Goal: Task Accomplishment & Management: Complete application form

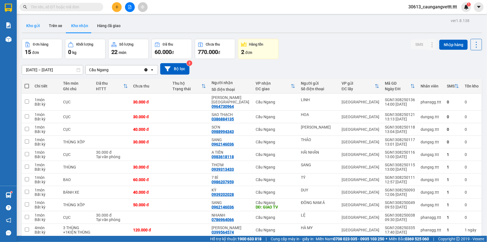
click at [36, 26] on button "Kho gửi" at bounding box center [33, 25] width 23 height 13
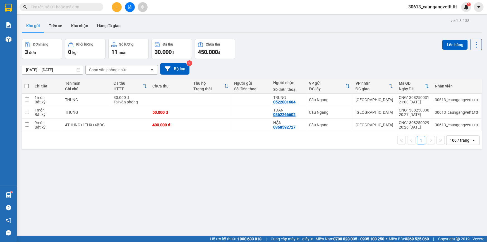
click at [26, 85] on span at bounding box center [27, 86] width 4 height 4
click at [27, 83] on input "checkbox" at bounding box center [27, 83] width 0 height 0
checkbox input "true"
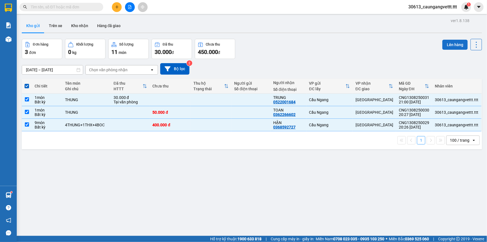
click at [452, 44] on button "Lên hàng" at bounding box center [454, 45] width 25 height 10
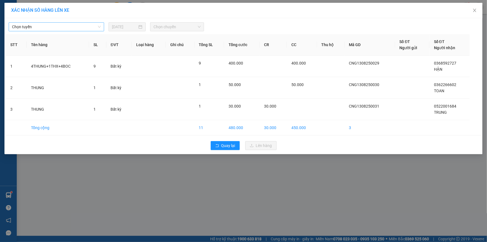
click at [64, 28] on span "Chọn tuyến" at bounding box center [56, 27] width 89 height 8
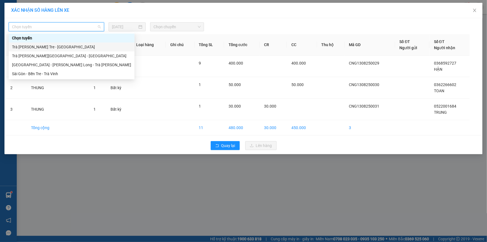
drag, startPoint x: 45, startPoint y: 47, endPoint x: 95, endPoint y: 31, distance: 52.9
click at [48, 47] on div "Trà [PERSON_NAME] Tre - [GEOGRAPHIC_DATA]" at bounding box center [71, 47] width 119 height 6
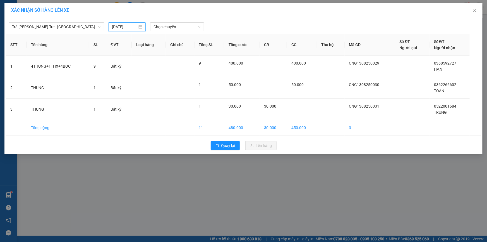
drag, startPoint x: 114, startPoint y: 29, endPoint x: 123, endPoint y: 38, distance: 12.1
click at [114, 29] on input "[DATE]" at bounding box center [124, 27] width 25 height 6
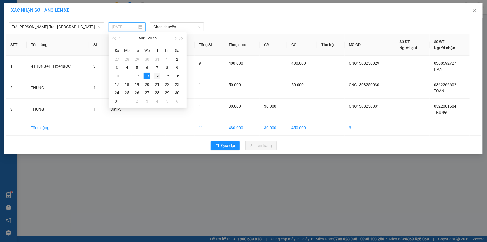
drag, startPoint x: 159, startPoint y: 75, endPoint x: 171, endPoint y: 55, distance: 23.8
click at [159, 75] on div "14" at bounding box center [157, 76] width 7 height 7
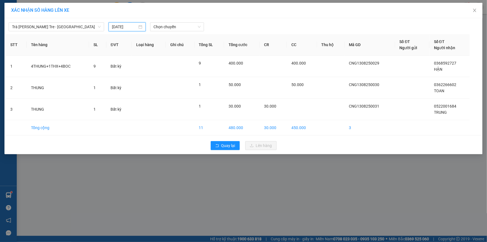
type input "[DATE]"
click at [170, 28] on span "Chọn chuyến" at bounding box center [177, 27] width 47 height 8
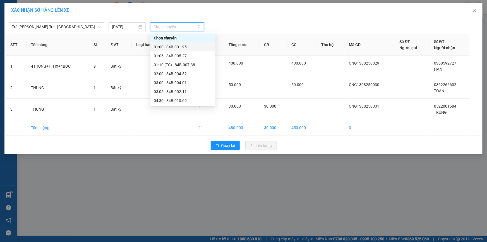
click at [174, 45] on div "01:00 - 84B-001.95" at bounding box center [183, 47] width 58 height 6
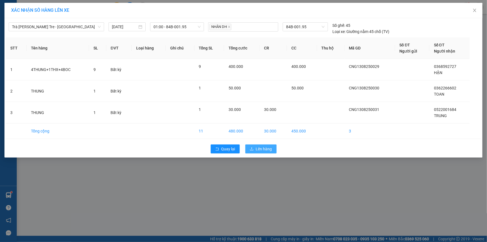
click at [257, 148] on span "Lên hàng" at bounding box center [264, 149] width 16 height 6
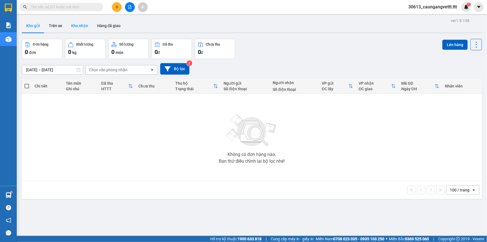
click at [81, 28] on button "Kho nhận" at bounding box center [80, 25] width 26 height 13
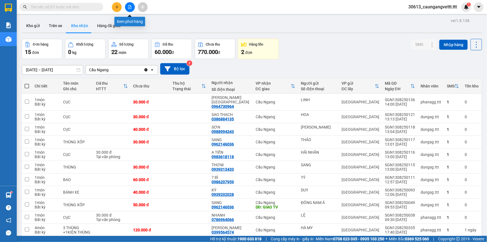
click at [128, 3] on button at bounding box center [130, 7] width 10 height 10
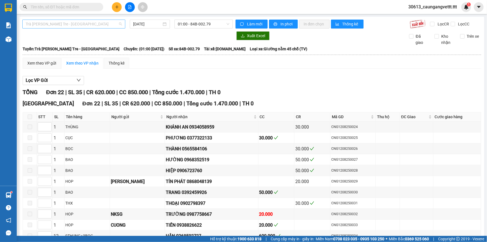
click at [78, 25] on span "Trà [PERSON_NAME] Tre - [GEOGRAPHIC_DATA]" at bounding box center [74, 24] width 96 height 8
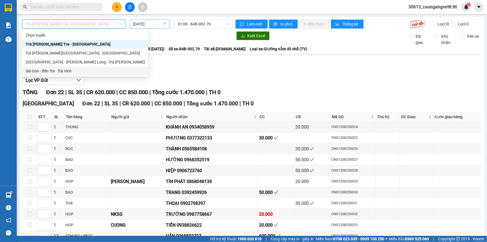
click at [68, 70] on div "Sài Gòn - Bến Tre - Trà Vinh" at bounding box center [85, 71] width 119 height 6
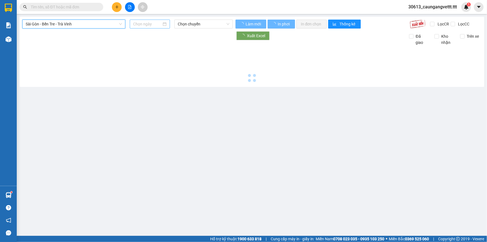
type input "[DATE]"
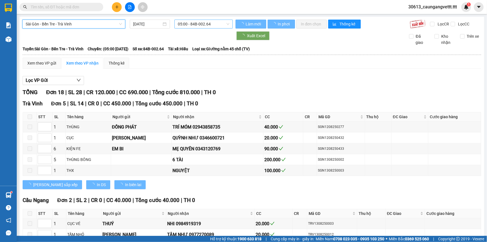
click at [200, 25] on span "05:00 - 84B-002.64" at bounding box center [204, 24] width 52 height 8
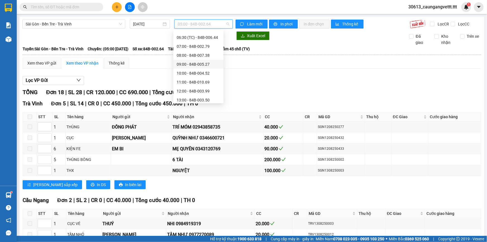
scroll to position [125, 0]
click at [193, 100] on div "22:00 - 84B-002.15" at bounding box center [199, 98] width 44 height 6
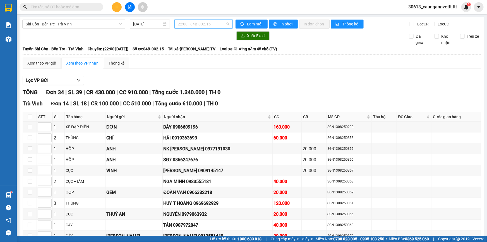
click at [201, 25] on span "22:00 - 84B-002.15" at bounding box center [204, 24] width 52 height 8
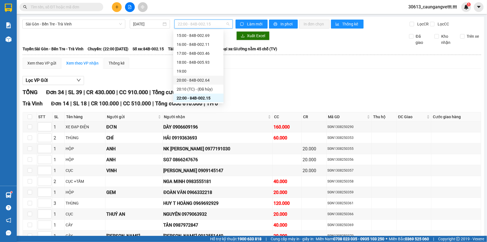
click at [195, 79] on div "20:00 - 84B-002.64" at bounding box center [199, 80] width 44 height 6
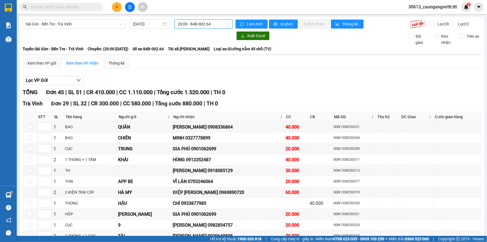
click at [195, 25] on span "20:00 - 84B-002.64" at bounding box center [204, 24] width 52 height 8
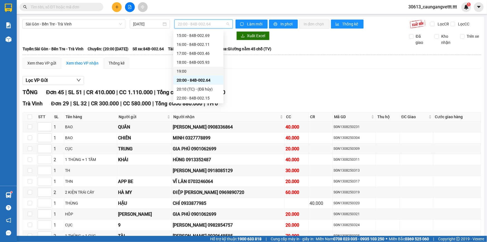
click at [189, 70] on div "19:00" at bounding box center [199, 71] width 44 height 6
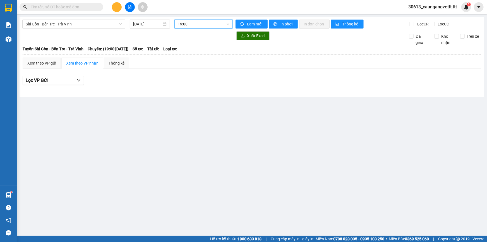
click at [199, 23] on span "19:00" at bounding box center [204, 24] width 52 height 8
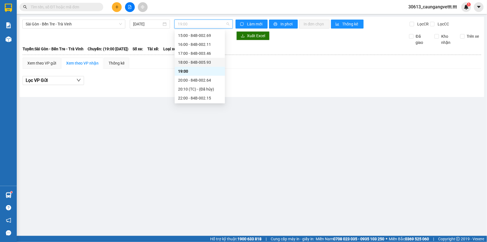
click at [192, 62] on div "18:00 - 84B-005.93" at bounding box center [200, 62] width 44 height 6
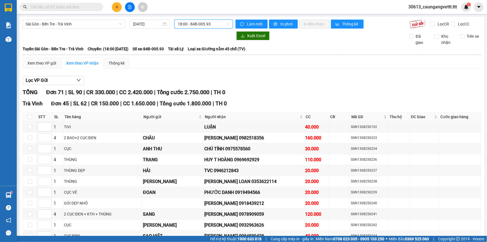
click at [199, 27] on span "18:00 - 84B-005.93" at bounding box center [204, 24] width 52 height 8
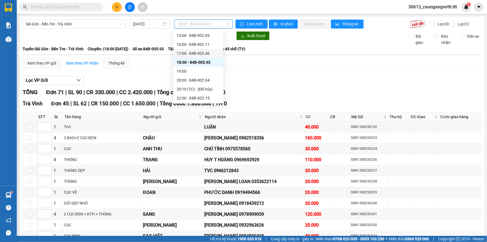
click at [195, 52] on div "17:00 - 84B-003.46" at bounding box center [199, 53] width 44 height 6
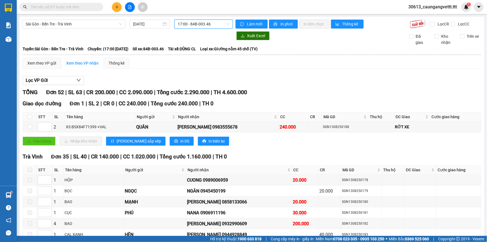
drag, startPoint x: 208, startPoint y: 21, endPoint x: 207, endPoint y: 30, distance: 9.4
click at [208, 21] on span "17:00 - 84B-003.46" at bounding box center [204, 24] width 52 height 8
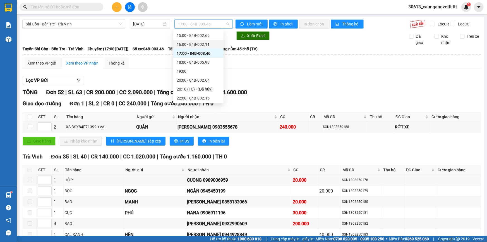
click at [193, 44] on div "16:00 - 84B-002.11" at bounding box center [199, 44] width 44 height 6
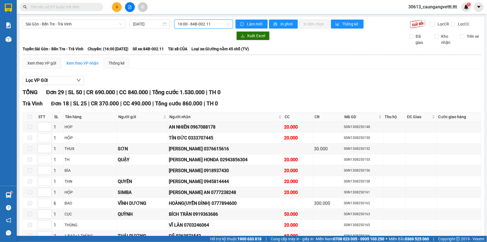
click at [201, 25] on span "16:00 - 84B-002.11" at bounding box center [204, 24] width 52 height 8
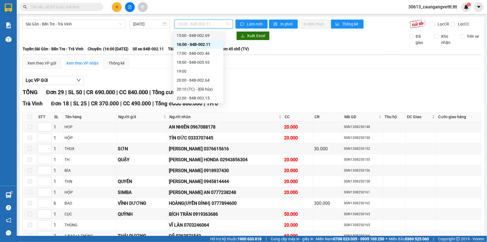
click at [195, 34] on div "15:00 - 84B-002.69" at bounding box center [199, 35] width 44 height 6
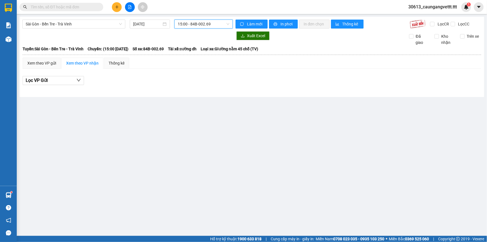
click at [205, 20] on span "15:00 - 84B-002.69" at bounding box center [204, 24] width 52 height 8
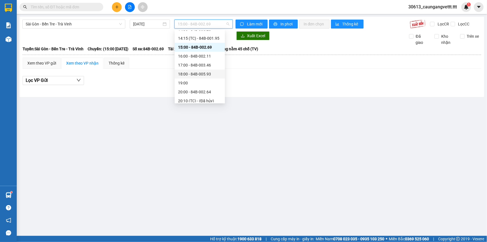
scroll to position [108, 0]
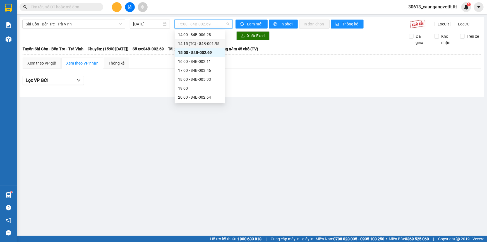
click at [195, 43] on div "14:15 (TC) - 84B-001.95" at bounding box center [200, 43] width 44 height 6
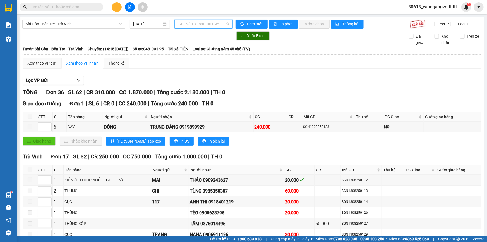
click at [201, 21] on span "14:15 (TC) - 84B-001.95" at bounding box center [204, 24] width 52 height 8
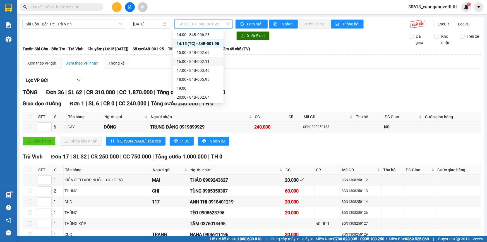
click at [187, 61] on div "16:00 - 84B-002.11" at bounding box center [199, 61] width 44 height 6
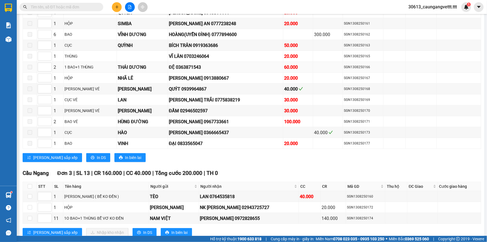
scroll to position [254, 0]
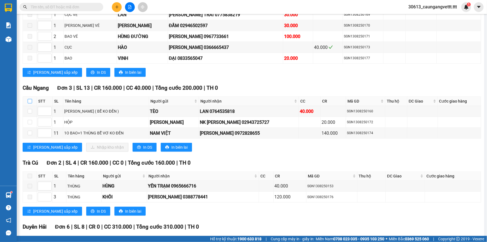
click at [29, 99] on input "checkbox" at bounding box center [30, 101] width 4 height 4
checkbox input "true"
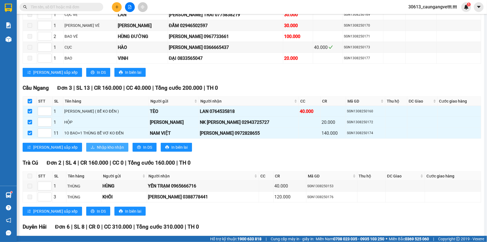
click at [97, 145] on span "Nhập kho nhận" at bounding box center [110, 147] width 27 height 6
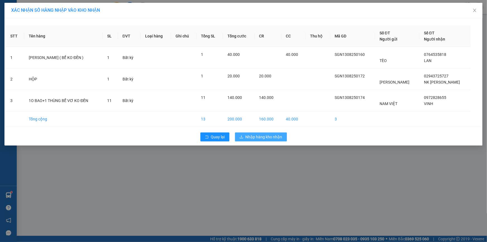
click at [255, 135] on span "Nhập hàng kho nhận" at bounding box center [264, 137] width 37 height 6
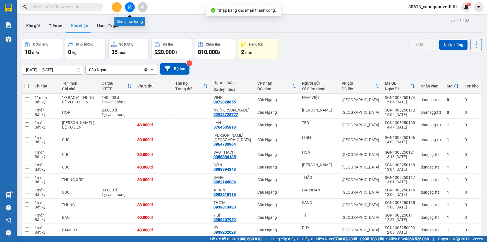
click at [131, 7] on icon "file-add" at bounding box center [129, 7] width 3 height 4
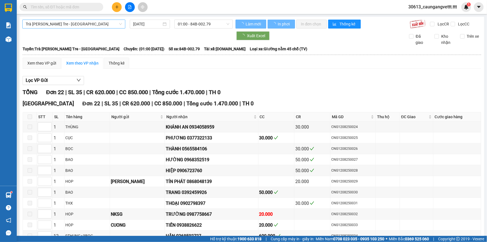
click at [88, 25] on span "Trà [PERSON_NAME] Tre - [GEOGRAPHIC_DATA]" at bounding box center [74, 24] width 96 height 8
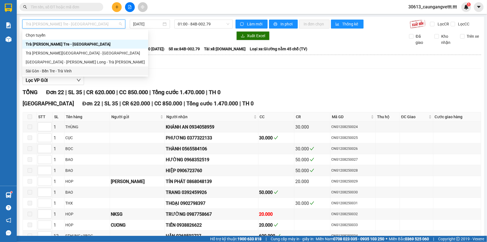
click at [63, 70] on div "Sài Gòn - Bến Tre - Trà Vinh" at bounding box center [85, 71] width 119 height 6
type input "[DATE]"
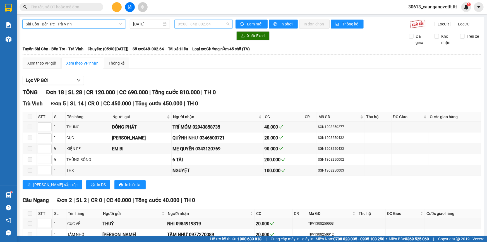
click at [186, 23] on span "05:00 - 84B-002.64" at bounding box center [204, 24] width 52 height 8
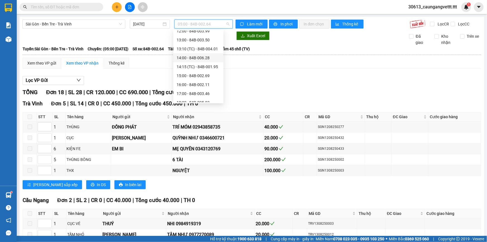
scroll to position [125, 0]
click at [187, 52] on div "17:00 - 84B-003.46" at bounding box center [199, 53] width 44 height 6
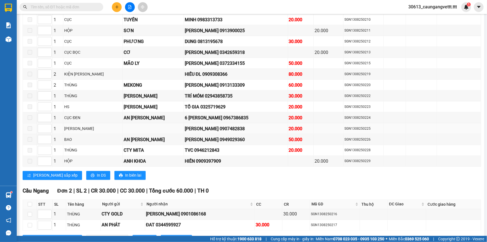
scroll to position [490, 0]
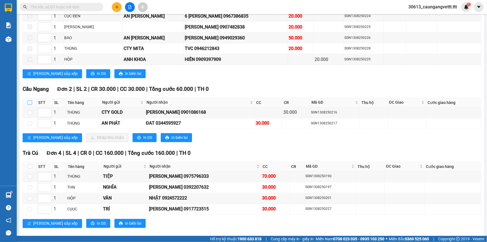
click at [30, 100] on input "checkbox" at bounding box center [30, 102] width 4 height 4
checkbox input "true"
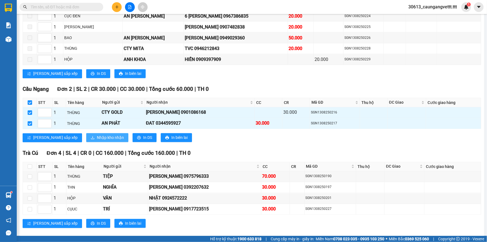
click at [97, 135] on span "Nhập kho nhận" at bounding box center [110, 138] width 27 height 6
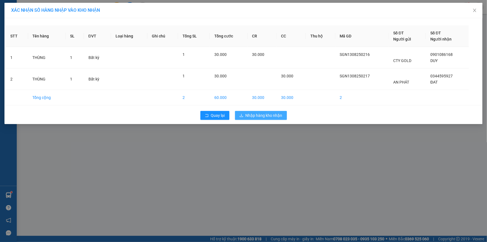
click at [262, 114] on span "Nhập hàng kho nhận" at bounding box center [264, 115] width 37 height 6
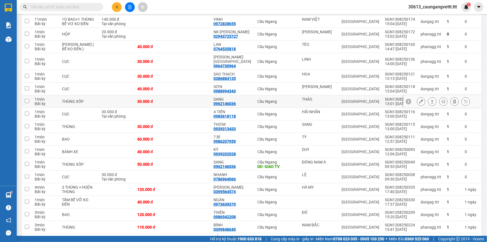
scroll to position [118, 0]
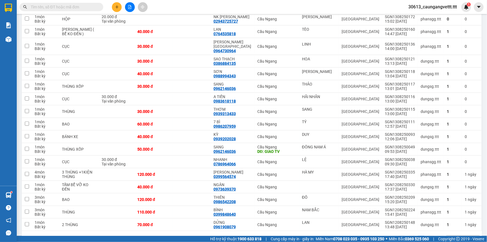
click at [116, 6] on icon "plus" at bounding box center [117, 7] width 4 height 4
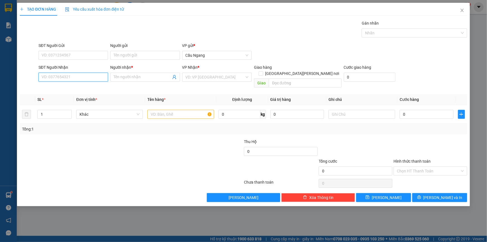
click at [79, 78] on input "SĐT Người Nhận" at bounding box center [74, 77] width 70 height 9
click at [64, 87] on div "0363561370 - [PERSON_NAME]" at bounding box center [73, 88] width 63 height 6
type input "0363561370"
type input "HIÊN"
type input "0363561370"
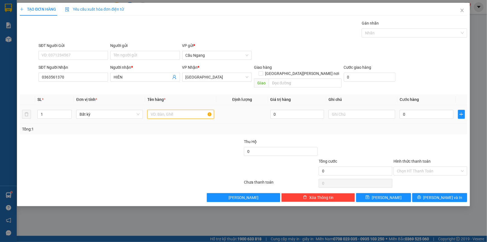
click at [167, 110] on input "text" at bounding box center [180, 114] width 67 height 9
type input "GIO"
click at [427, 110] on input "0" at bounding box center [427, 114] width 54 height 9
type input "3"
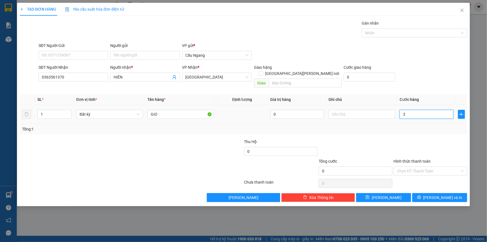
type input "3"
type input "30"
type input "300"
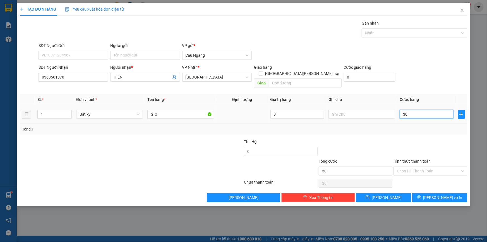
type input "300"
type input "3.000"
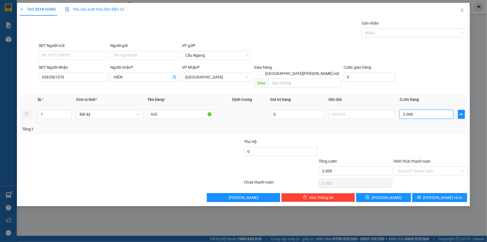
type input "30.000"
click at [437, 194] on span "[PERSON_NAME] và In" at bounding box center [442, 197] width 39 height 6
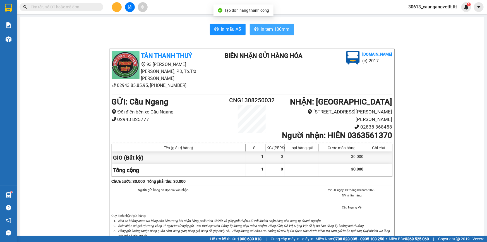
click at [261, 27] on span "In tem 100mm" at bounding box center [275, 29] width 29 height 7
click at [117, 7] on icon "plus" at bounding box center [117, 7] width 4 height 4
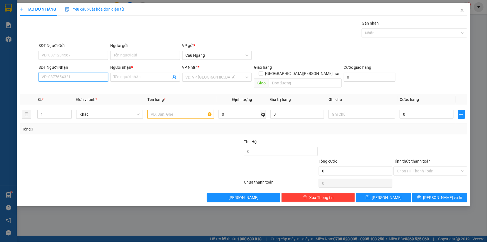
click at [74, 78] on input "SĐT Người Nhận" at bounding box center [74, 77] width 70 height 9
drag, startPoint x: 65, startPoint y: 89, endPoint x: 87, endPoint y: 96, distance: 23.3
click at [66, 89] on div "0363561370 - [PERSON_NAME]" at bounding box center [73, 88] width 63 height 6
type input "0363561370"
type input "HIÊN"
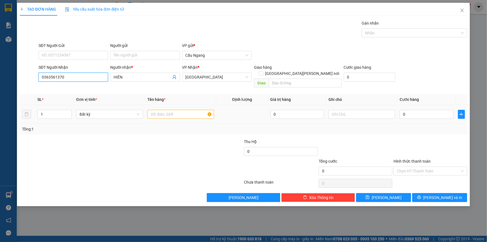
type input "0363561370"
click at [158, 110] on input "text" at bounding box center [180, 114] width 67 height 9
type input "GIO"
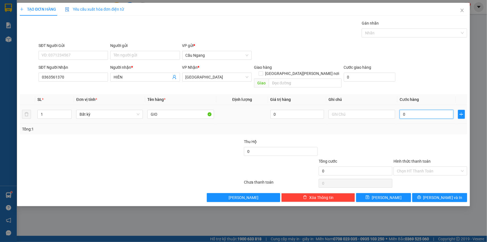
click at [433, 110] on input "0" at bounding box center [427, 114] width 54 height 9
type input "4"
type input "40"
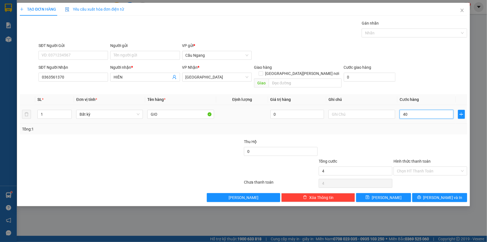
type input "40"
type input "400"
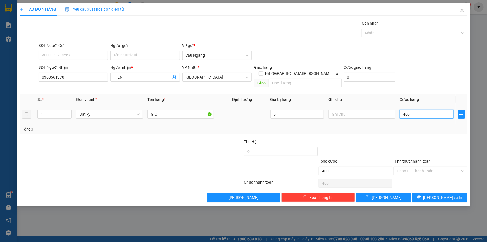
type input "4.000"
type input "40.000"
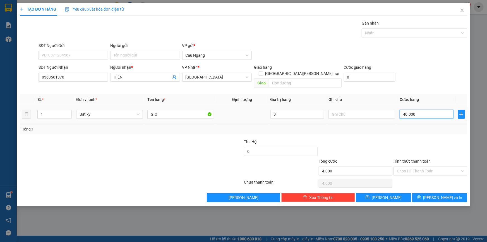
type input "40.000"
click at [412, 167] on input "Hình thức thanh toán" at bounding box center [428, 171] width 63 height 8
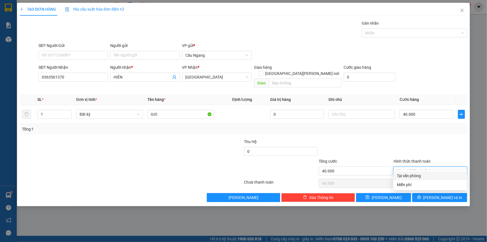
click at [410, 176] on div "Tại văn phòng" at bounding box center [430, 176] width 67 height 6
type input "0"
click at [424, 193] on button "[PERSON_NAME] và In" at bounding box center [439, 197] width 55 height 9
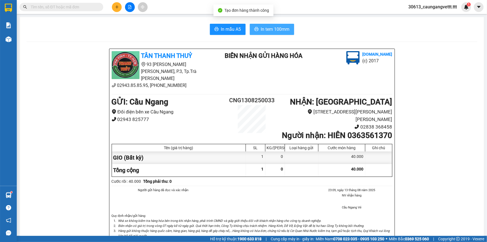
click at [263, 28] on span "In tem 100mm" at bounding box center [275, 29] width 29 height 7
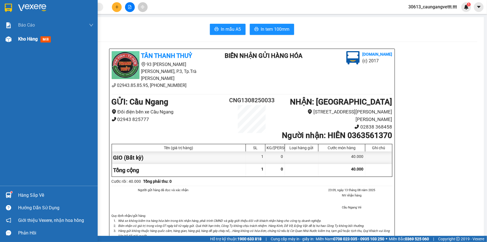
click at [19, 39] on span "Kho hàng" at bounding box center [28, 38] width 20 height 5
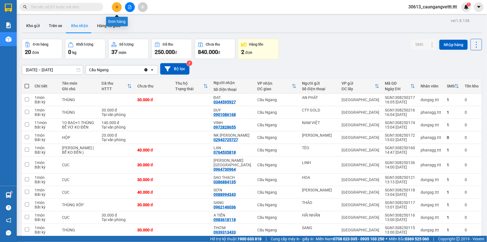
click at [118, 9] on button at bounding box center [117, 7] width 10 height 10
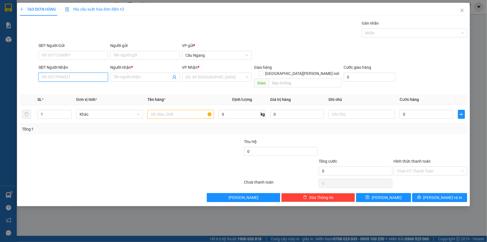
click at [70, 78] on input "SĐT Người Nhận" at bounding box center [74, 77] width 70 height 9
type input "0985836720"
click at [84, 88] on div "0985836720 - [PERSON_NAME]" at bounding box center [73, 88] width 63 height 6
type input "PHƯƠNG"
type input "0985836720"
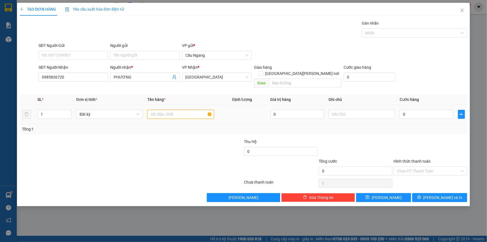
click at [163, 111] on input "text" at bounding box center [180, 114] width 67 height 9
type input "GIO"
click at [433, 110] on input "0" at bounding box center [427, 114] width 54 height 9
click at [434, 193] on button "[PERSON_NAME] và In" at bounding box center [439, 197] width 55 height 9
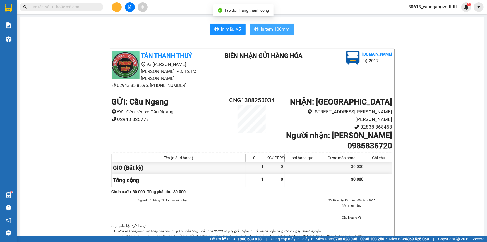
click at [279, 30] on span "In tem 100mm" at bounding box center [275, 29] width 29 height 7
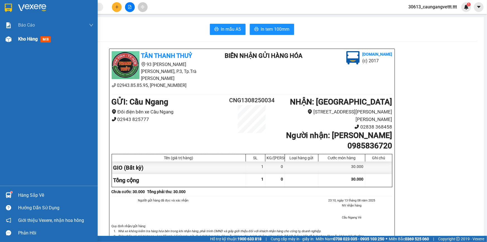
click at [29, 39] on span "Kho hàng" at bounding box center [28, 38] width 20 height 5
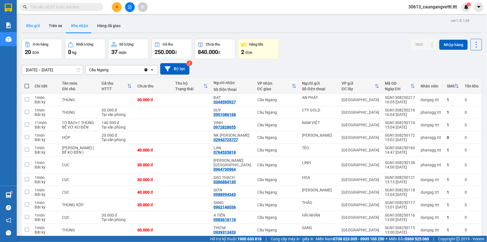
click at [33, 27] on button "Kho gửi" at bounding box center [33, 25] width 23 height 13
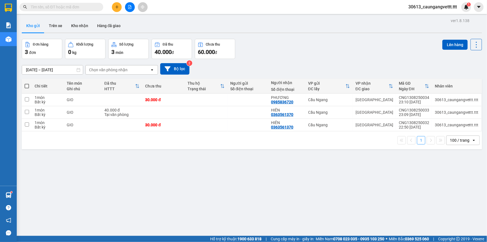
click at [27, 85] on span at bounding box center [27, 86] width 4 height 4
click at [27, 83] on input "checkbox" at bounding box center [27, 83] width 0 height 0
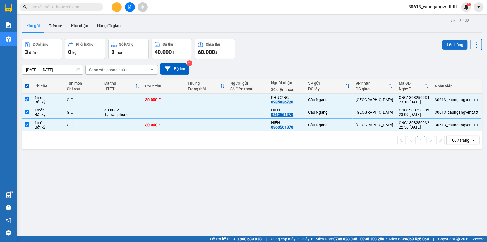
click at [445, 45] on button "Lên hàng" at bounding box center [454, 45] width 25 height 10
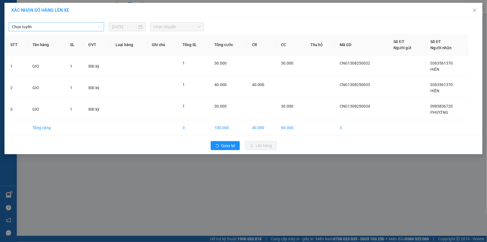
click at [70, 25] on span "Chọn tuyến" at bounding box center [56, 27] width 89 height 8
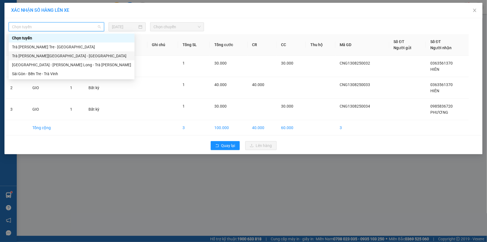
drag, startPoint x: 51, startPoint y: 75, endPoint x: 76, endPoint y: 54, distance: 32.7
click at [76, 54] on div "[PERSON_NAME] [GEOGRAPHIC_DATA][PERSON_NAME][GEOGRAPHIC_DATA] - [GEOGRAPHIC_DAT…" at bounding box center [72, 55] width 126 height 45
click at [75, 48] on div "Trà [PERSON_NAME] Tre - [GEOGRAPHIC_DATA]" at bounding box center [71, 47] width 119 height 6
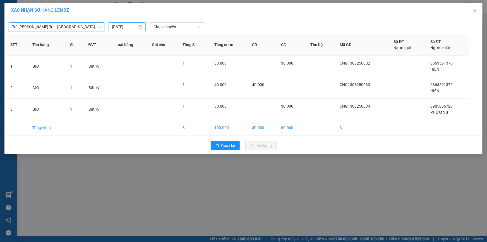
click at [119, 26] on input "[DATE]" at bounding box center [124, 27] width 25 height 6
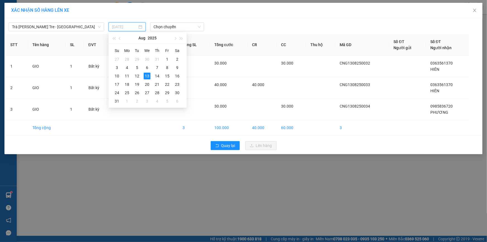
drag, startPoint x: 156, startPoint y: 74, endPoint x: 161, endPoint y: 49, distance: 25.8
click at [157, 72] on td "14" at bounding box center [157, 76] width 10 height 8
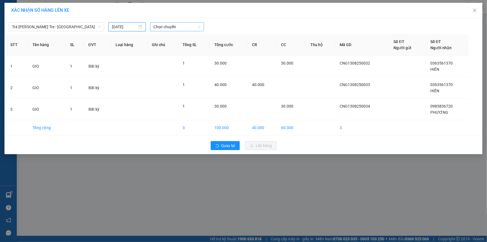
type input "[DATE]"
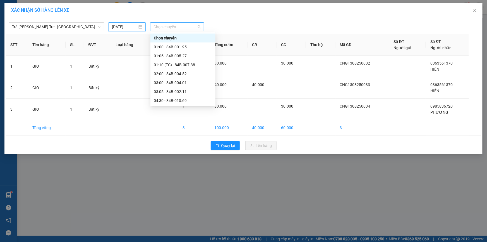
click at [168, 28] on span "Chọn chuyến" at bounding box center [177, 27] width 47 height 8
click at [177, 47] on div "01:00 - 84B-001.95" at bounding box center [183, 47] width 58 height 6
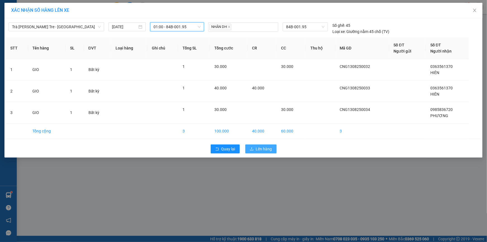
click at [262, 151] on span "Lên hàng" at bounding box center [264, 149] width 16 height 6
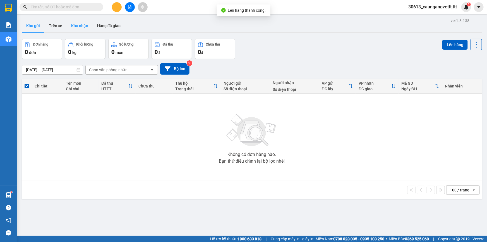
click at [75, 26] on button "Kho nhận" at bounding box center [80, 25] width 26 height 13
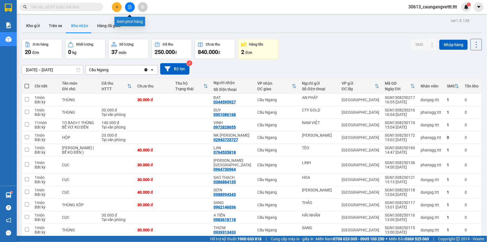
click at [129, 6] on icon "file-add" at bounding box center [130, 7] width 4 height 4
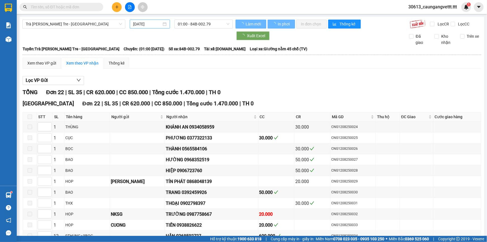
click at [137, 25] on input "[DATE]" at bounding box center [147, 24] width 28 height 6
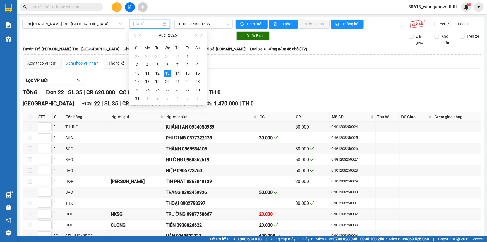
click at [177, 73] on div "14" at bounding box center [177, 73] width 7 height 7
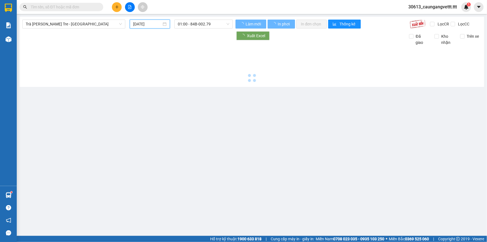
type input "[DATE]"
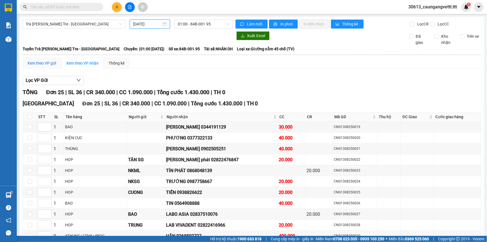
click at [47, 64] on div "Xem theo VP gửi" at bounding box center [41, 63] width 29 height 6
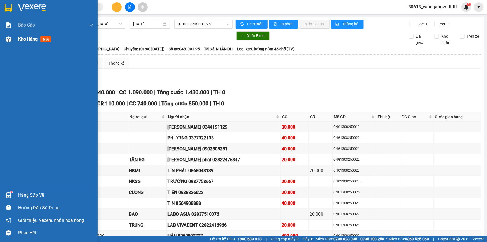
click at [21, 39] on span "Kho hàng" at bounding box center [28, 38] width 20 height 5
